Goal: Task Accomplishment & Management: Use online tool/utility

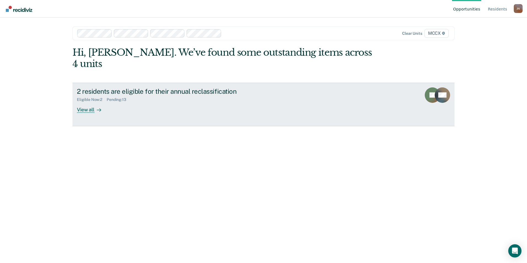
click at [81, 102] on div "View all" at bounding box center [92, 107] width 31 height 11
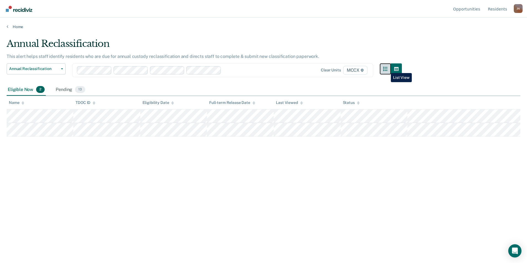
click at [387, 69] on icon "button" at bounding box center [385, 69] width 4 height 4
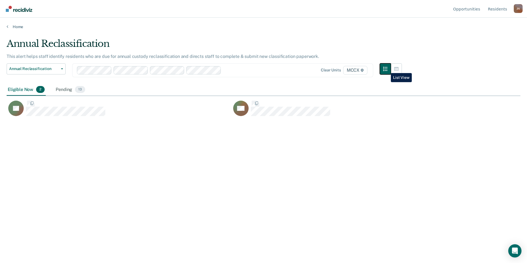
scroll to position [180, 510]
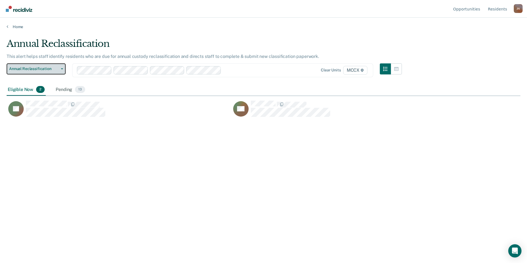
click at [63, 70] on button "Annual Reclassification" at bounding box center [36, 68] width 59 height 11
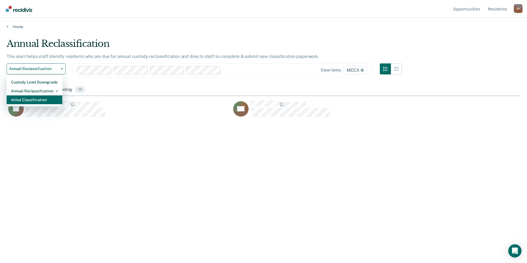
click at [54, 99] on div "Initial Classification" at bounding box center [34, 99] width 47 height 9
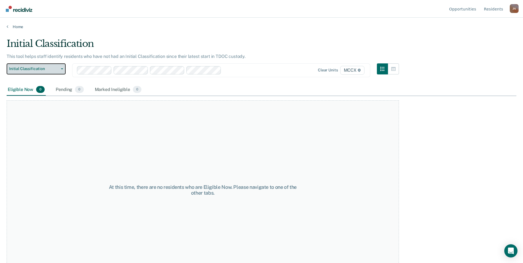
click at [60, 68] on button "Initial Classification" at bounding box center [36, 68] width 59 height 11
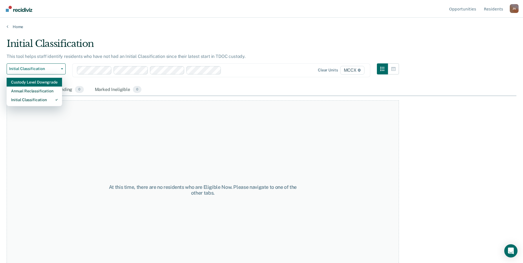
click at [49, 83] on div "Custody Level Downgrade" at bounding box center [34, 82] width 47 height 9
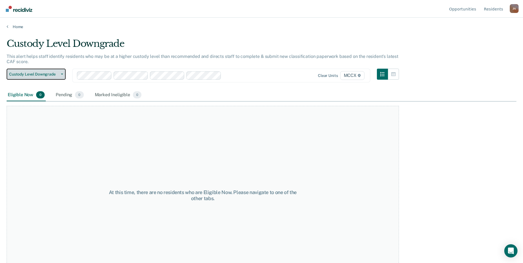
click at [58, 72] on span "Custody Level Downgrade" at bounding box center [34, 74] width 50 height 5
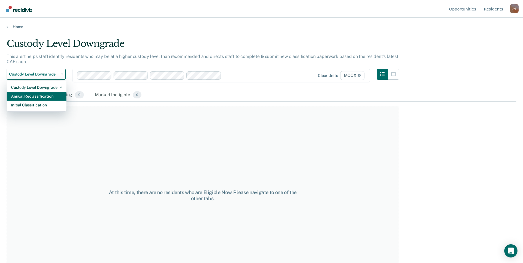
click at [49, 94] on div "Annual Reclassification" at bounding box center [36, 96] width 51 height 9
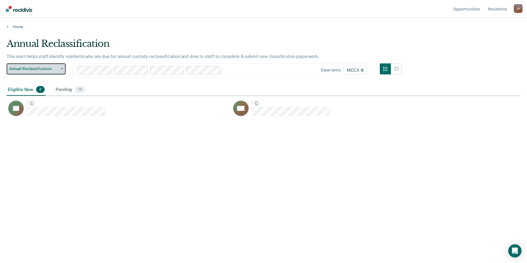
scroll to position [180, 510]
